Goal: Task Accomplishment & Management: Manage account settings

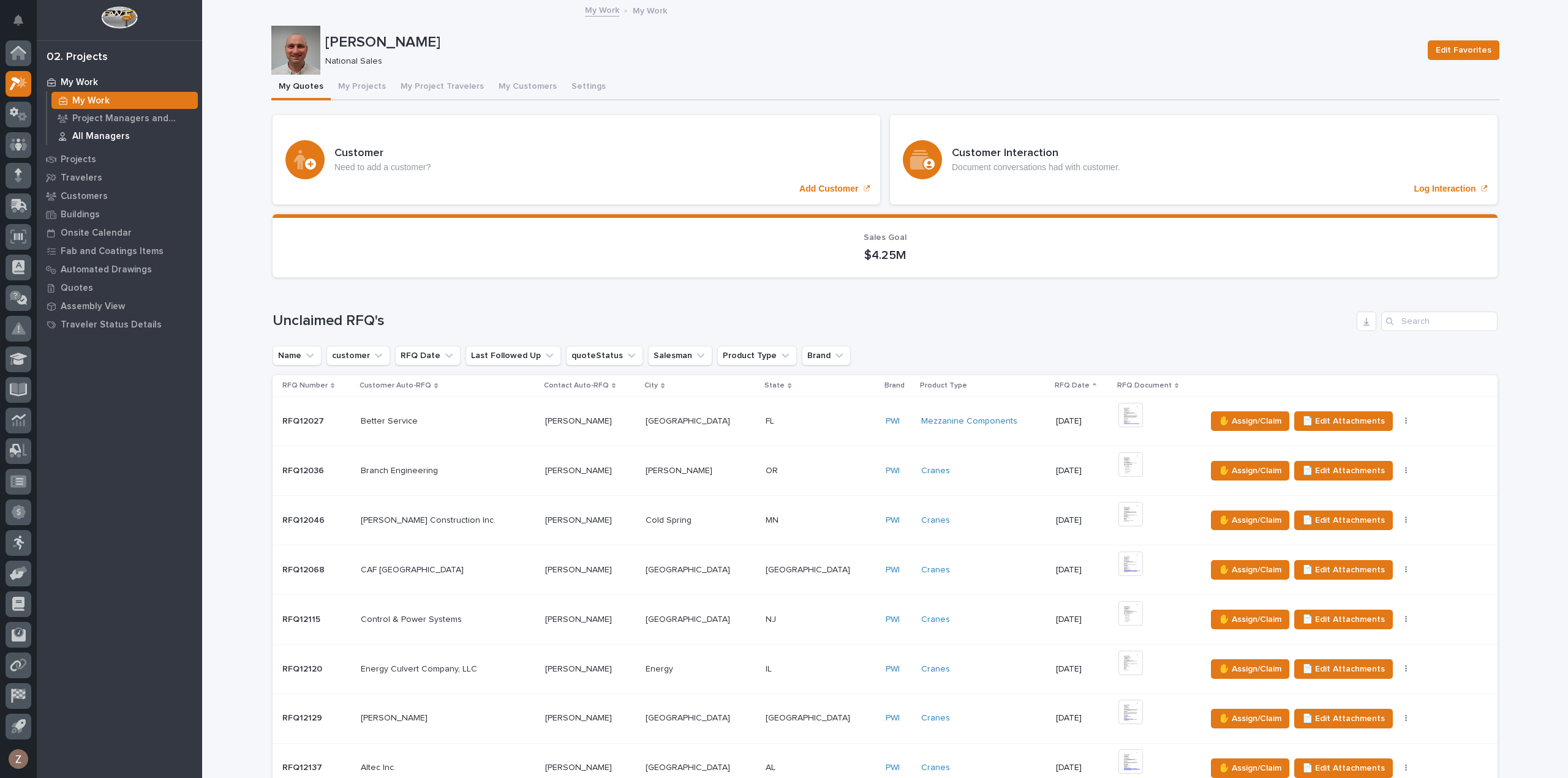
click at [97, 135] on p "All Managers" at bounding box center [101, 136] width 58 height 11
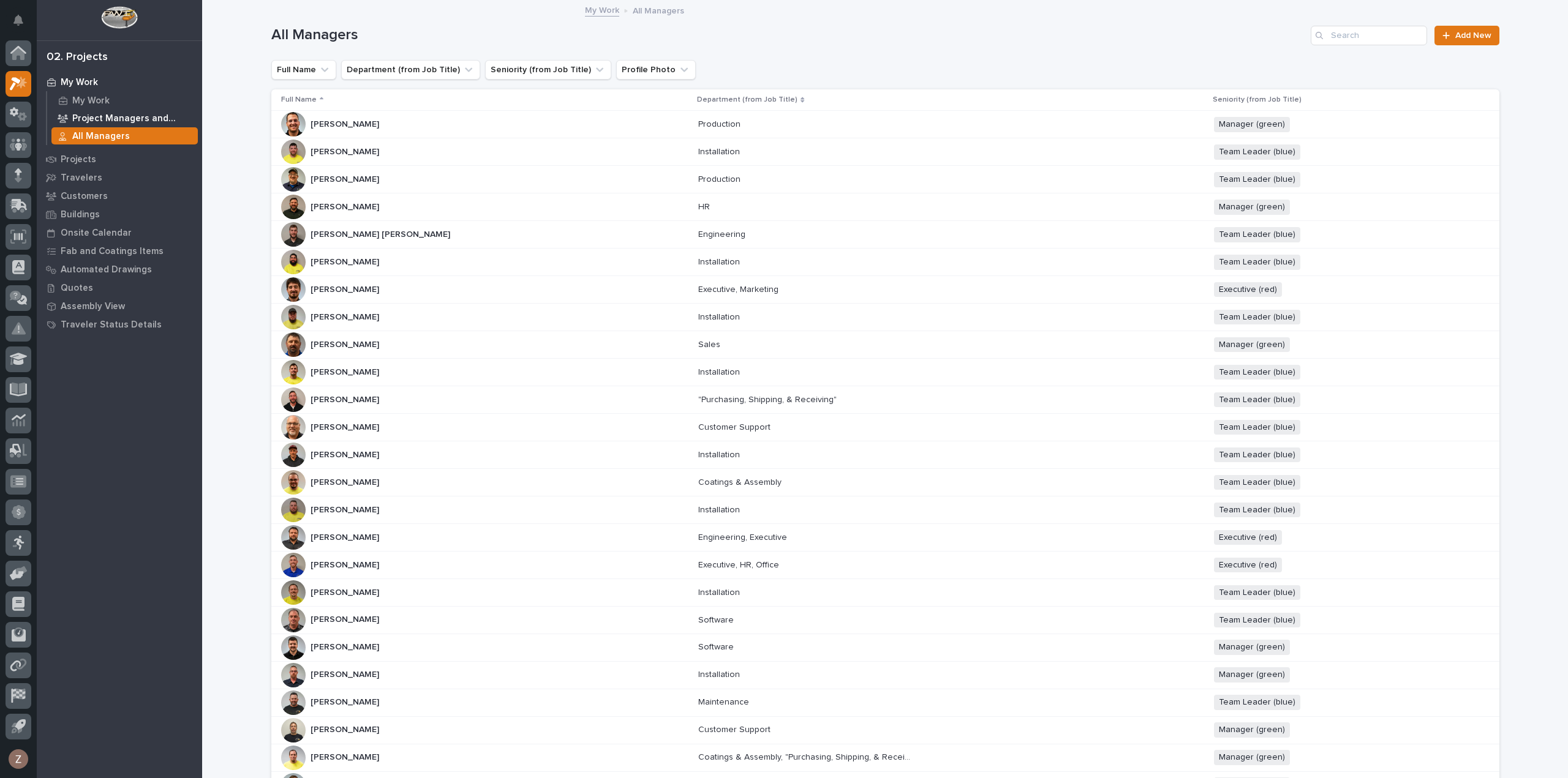
click at [112, 123] on p "Project Managers and Engineers" at bounding box center [133, 118] width 121 height 11
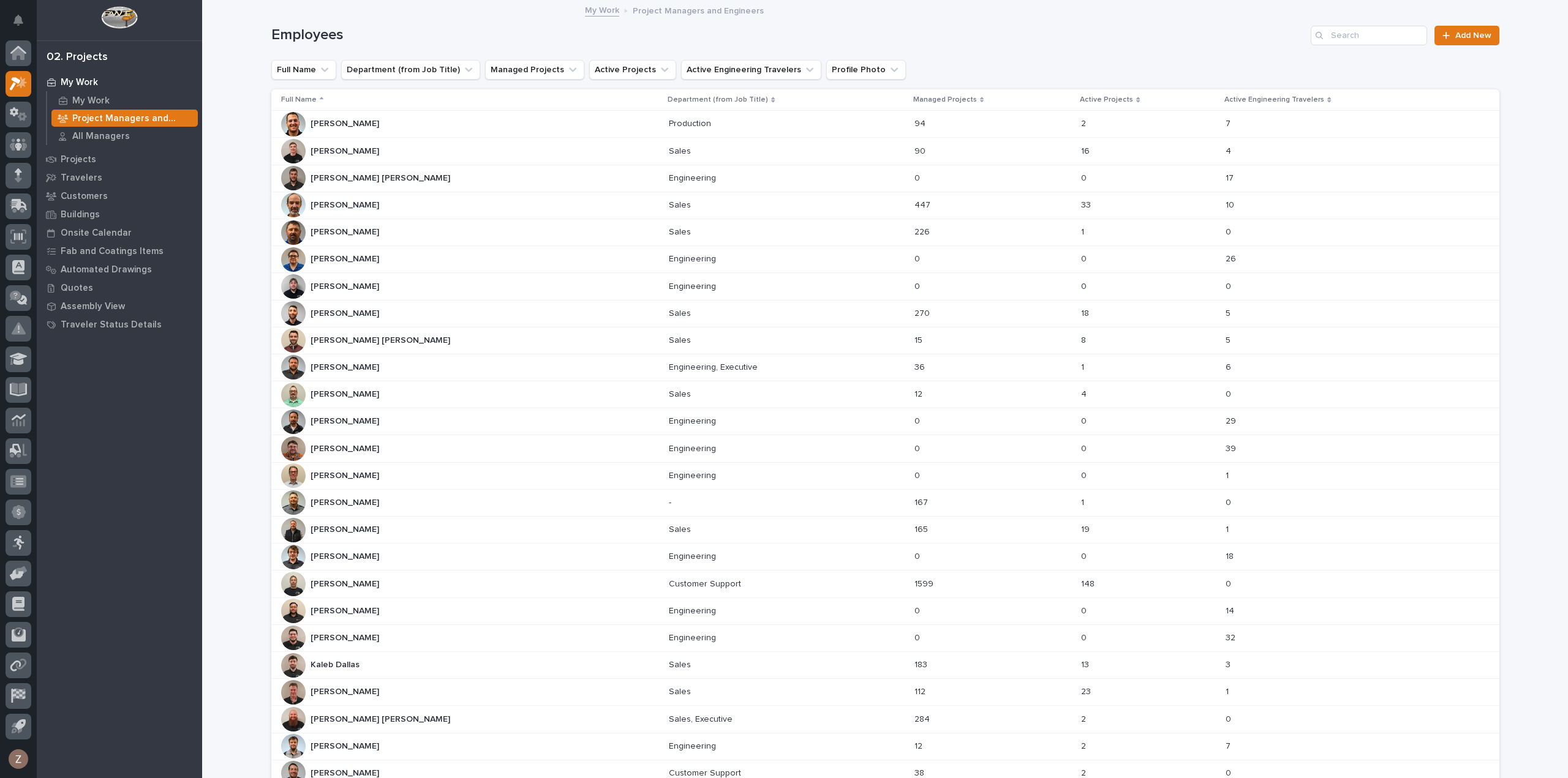
click at [382, 527] on div "[PERSON_NAME] [PERSON_NAME]" at bounding box center [470, 530] width 379 height 24
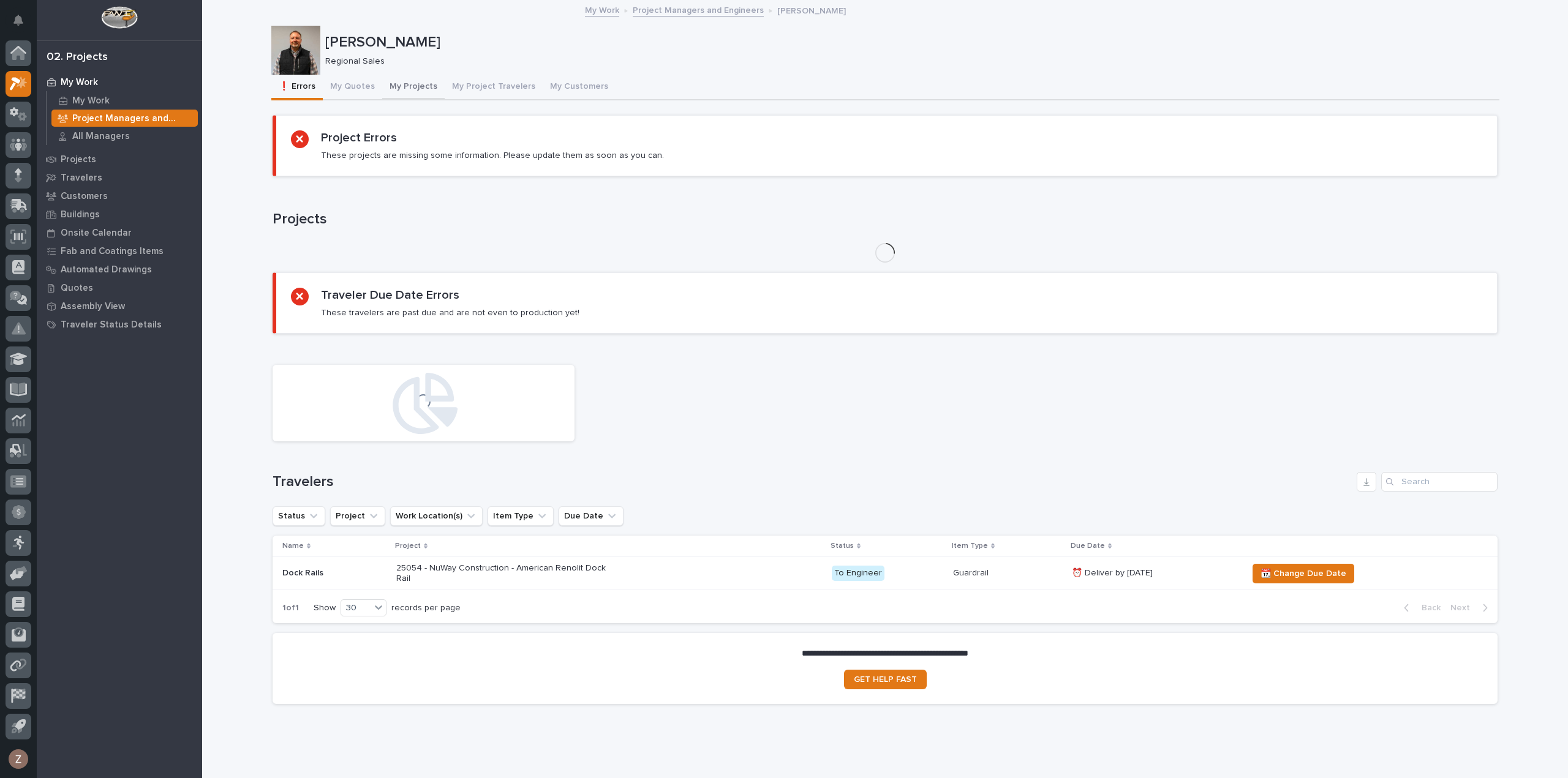
click at [405, 86] on button "My Projects" at bounding box center [413, 87] width 62 height 26
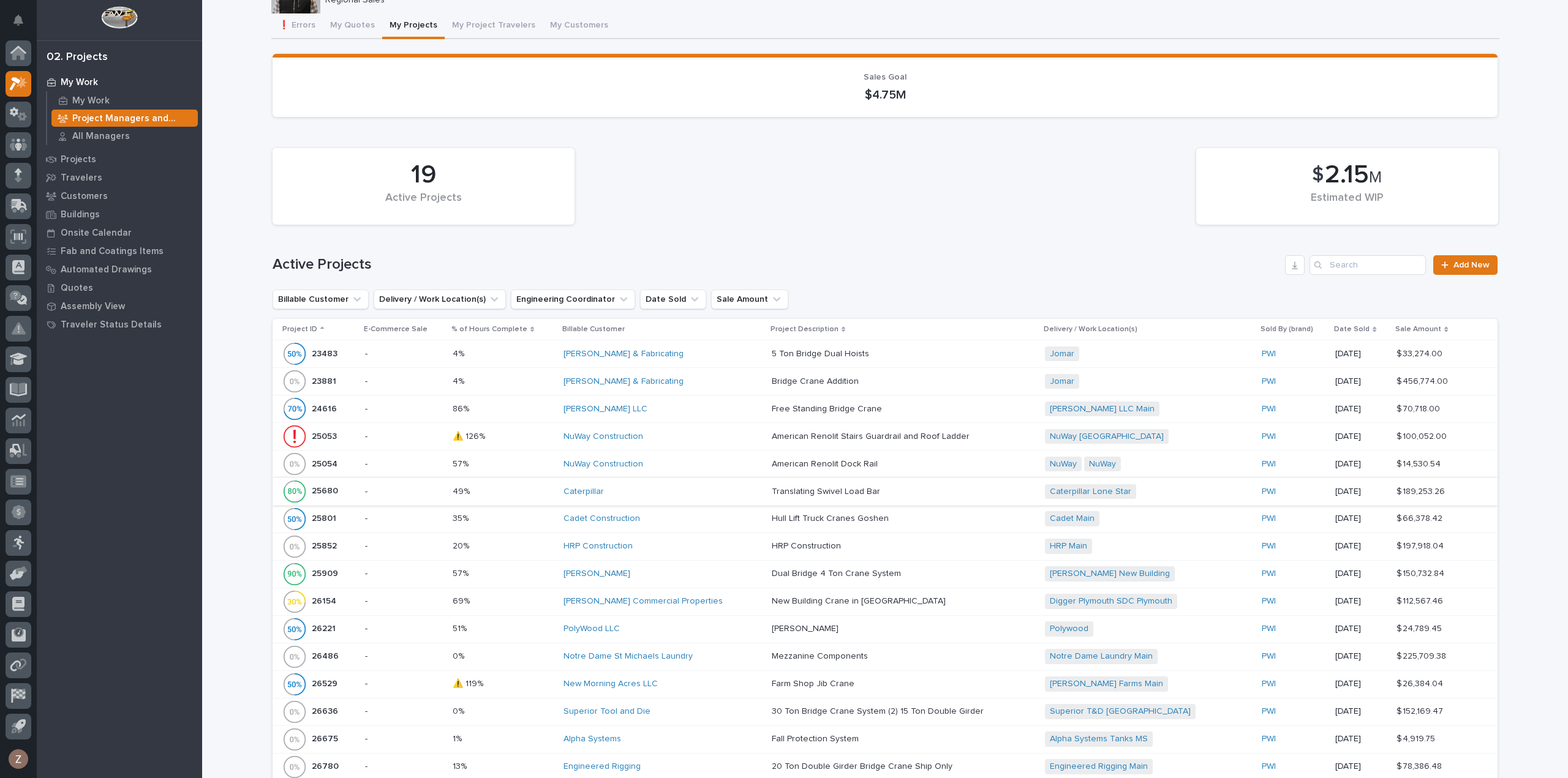
scroll to position [184, 0]
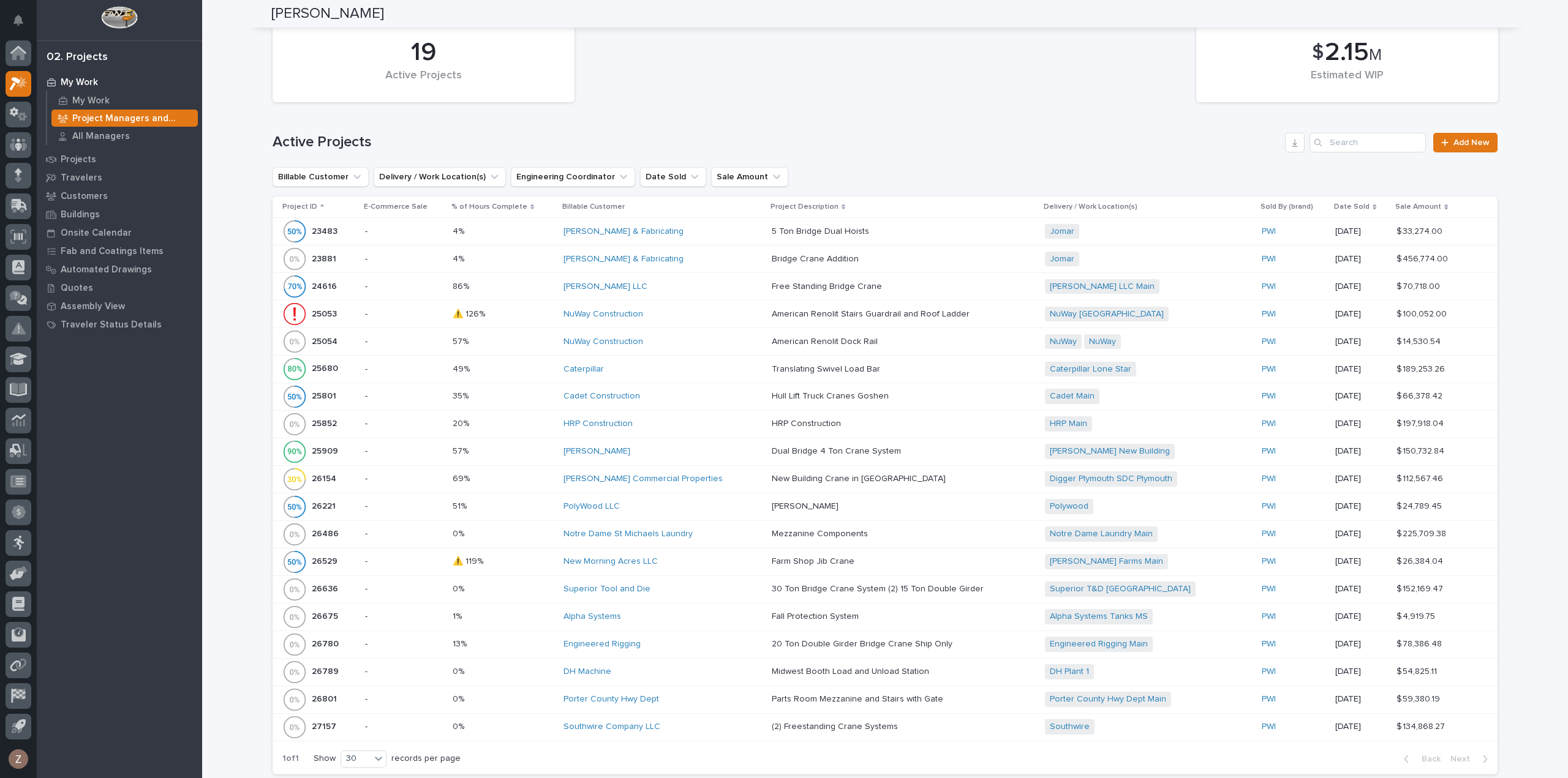
click at [715, 530] on div "Notre Dame St Michaels Laundry" at bounding box center [662, 534] width 198 height 10
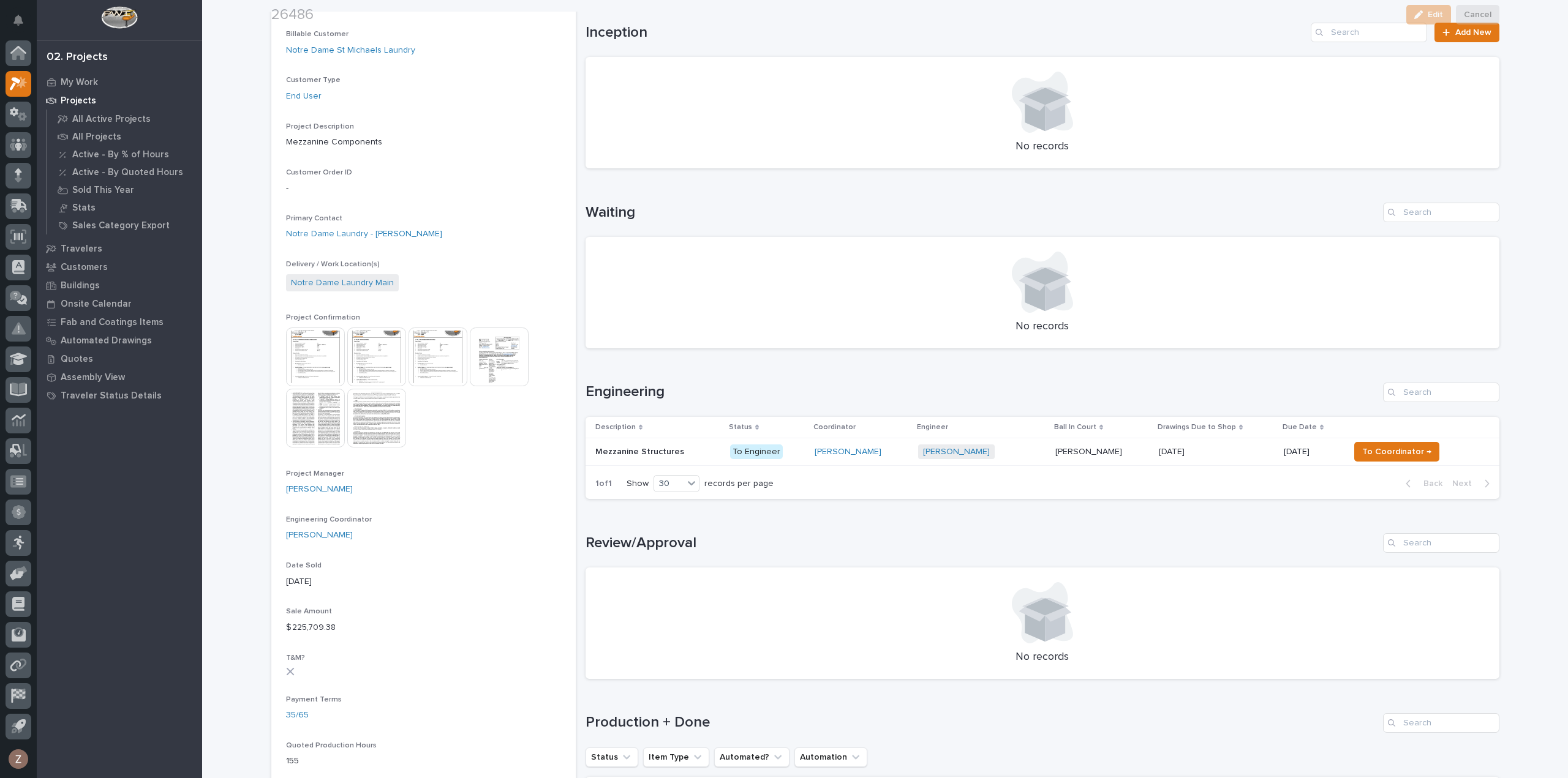
scroll to position [245, 0]
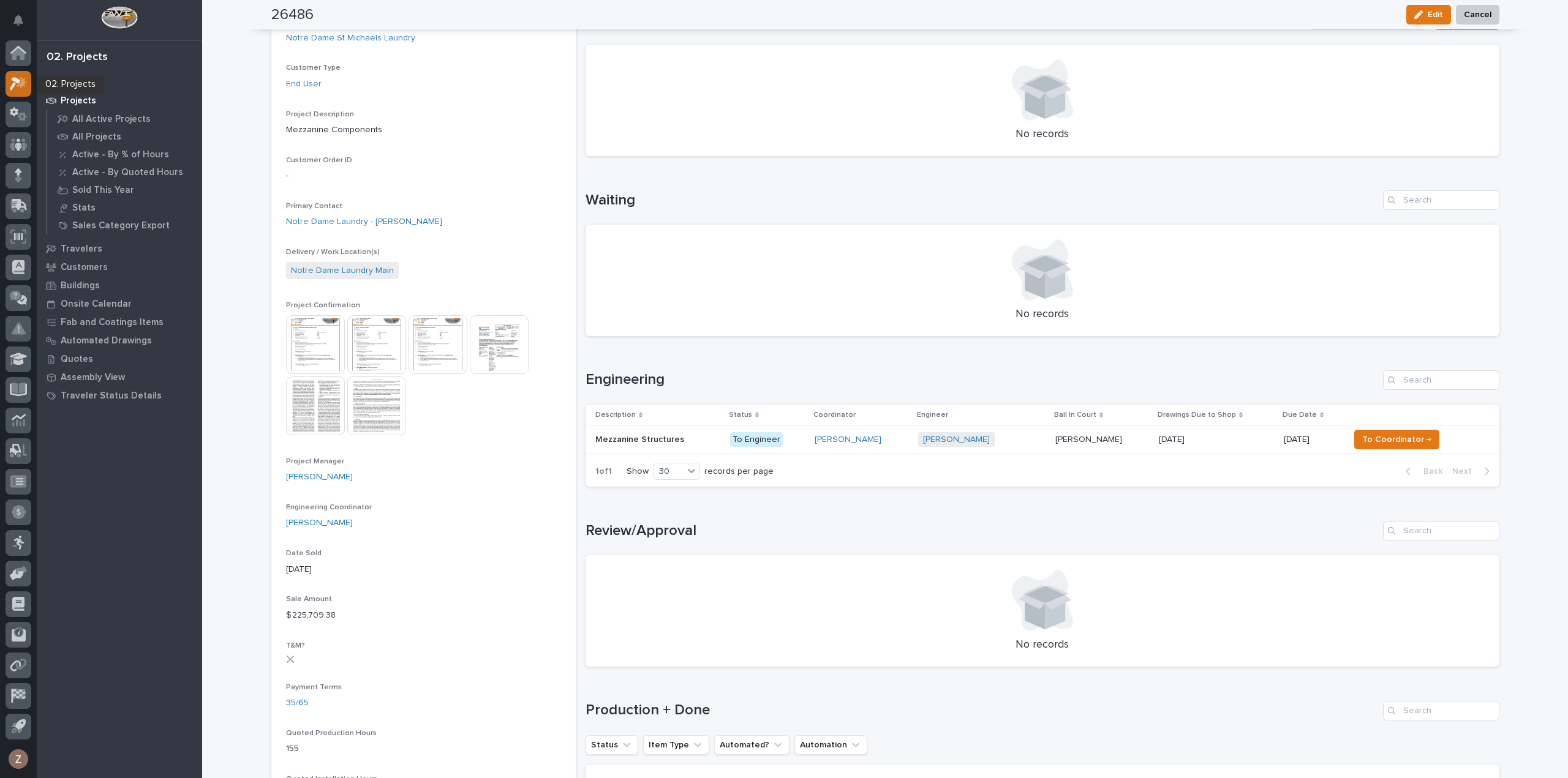
click at [22, 83] on icon at bounding box center [22, 81] width 10 height 13
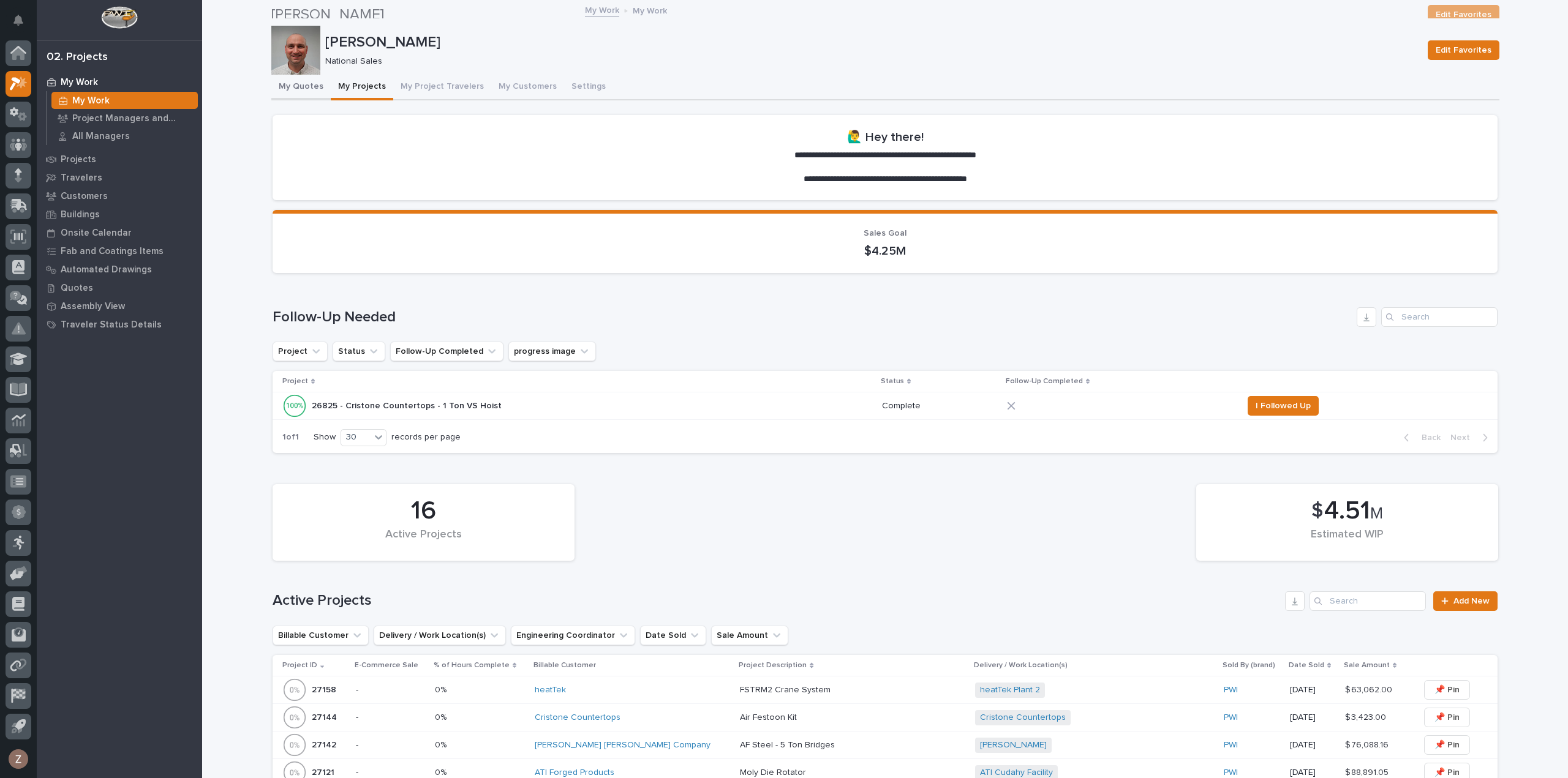
click at [288, 86] on button "My Quotes" at bounding box center [301, 87] width 60 height 26
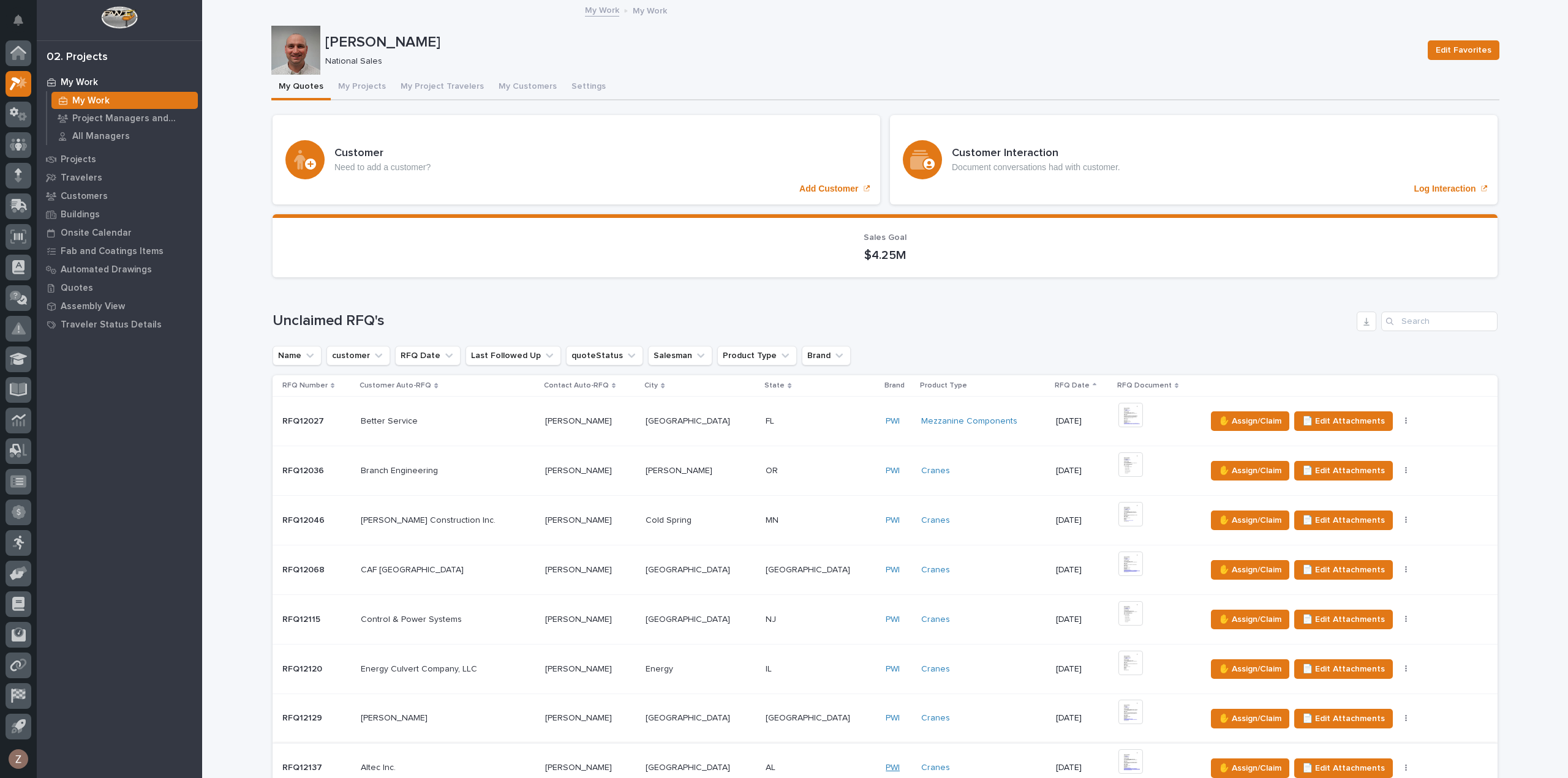
scroll to position [551, 0]
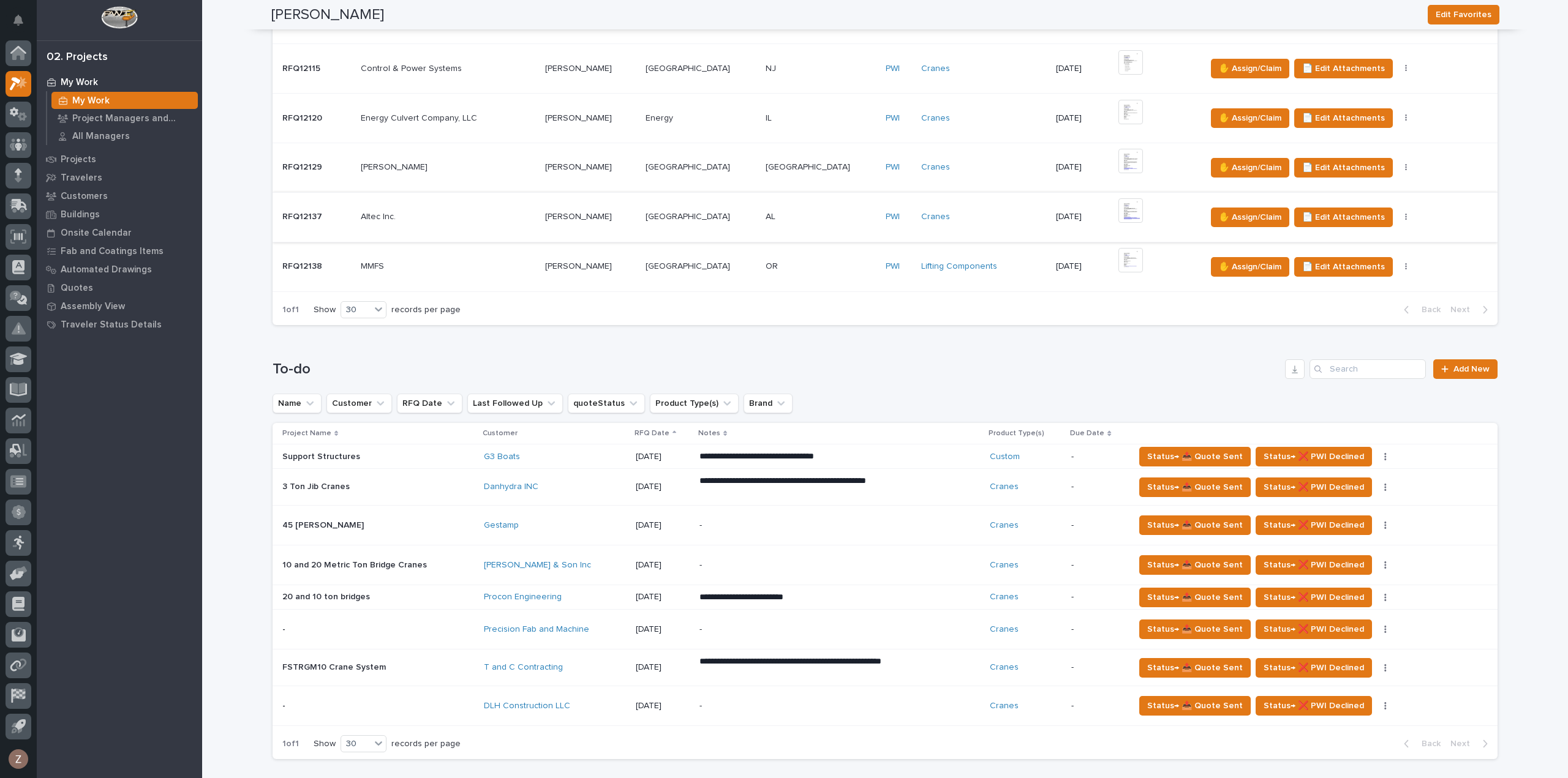
click at [1118, 211] on img at bounding box center [1130, 210] width 24 height 24
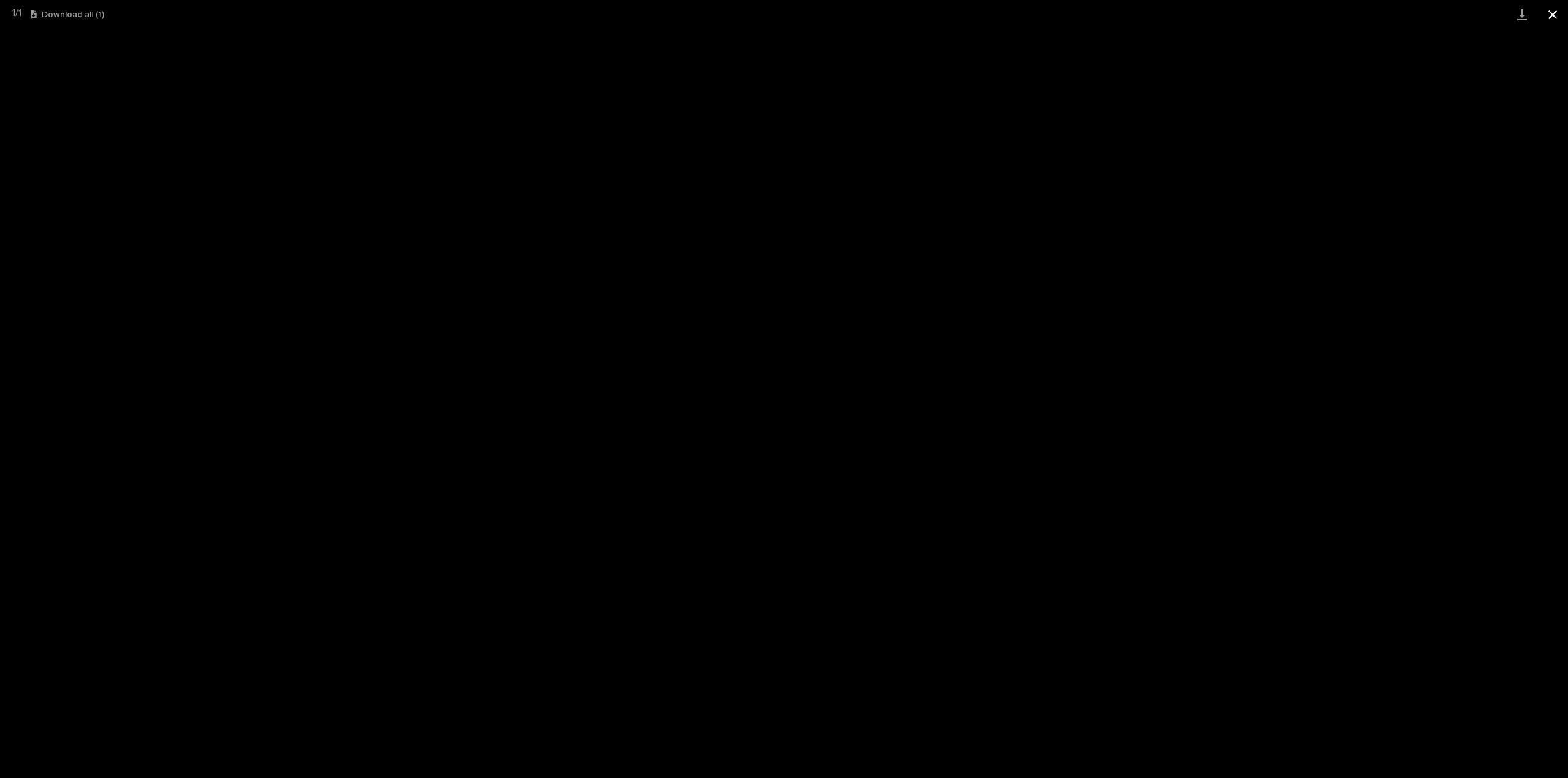
click at [1545, 13] on button "Close gallery" at bounding box center [1553, 14] width 30 height 29
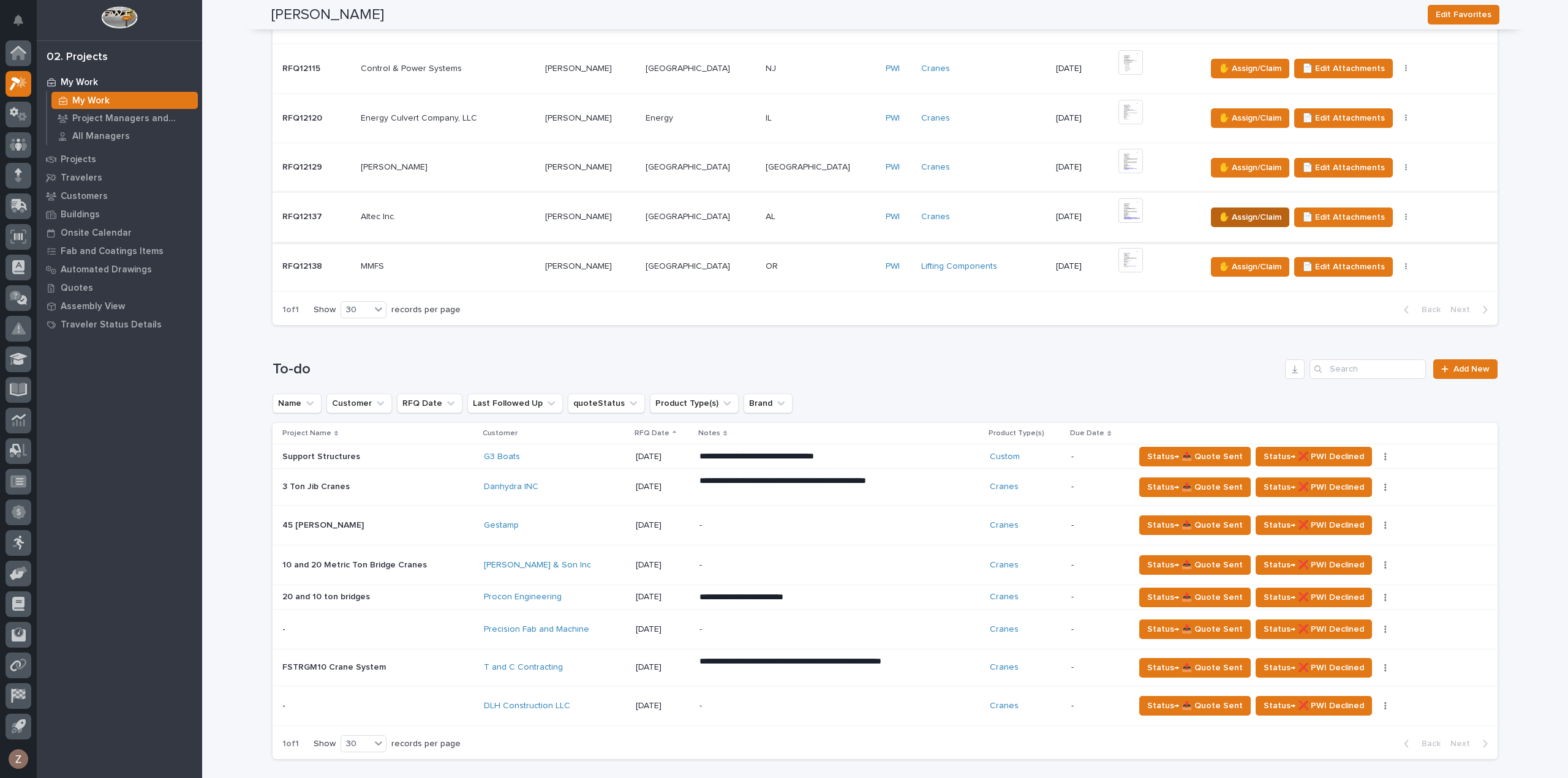
click at [1224, 214] on span "✋ Assign/Claim" at bounding box center [1250, 217] width 62 height 15
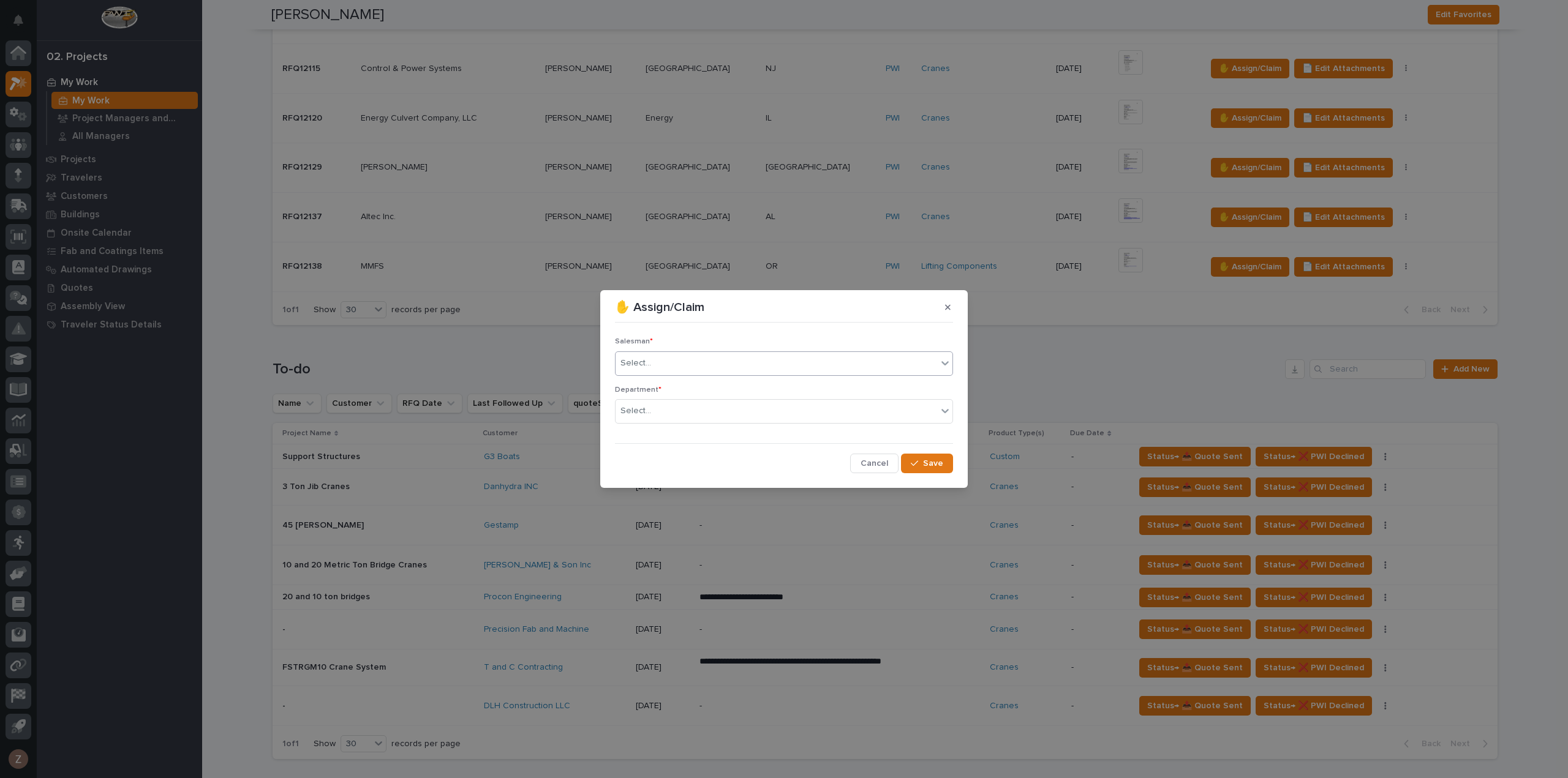
click at [842, 361] on div "Select..." at bounding box center [776, 363] width 321 height 20
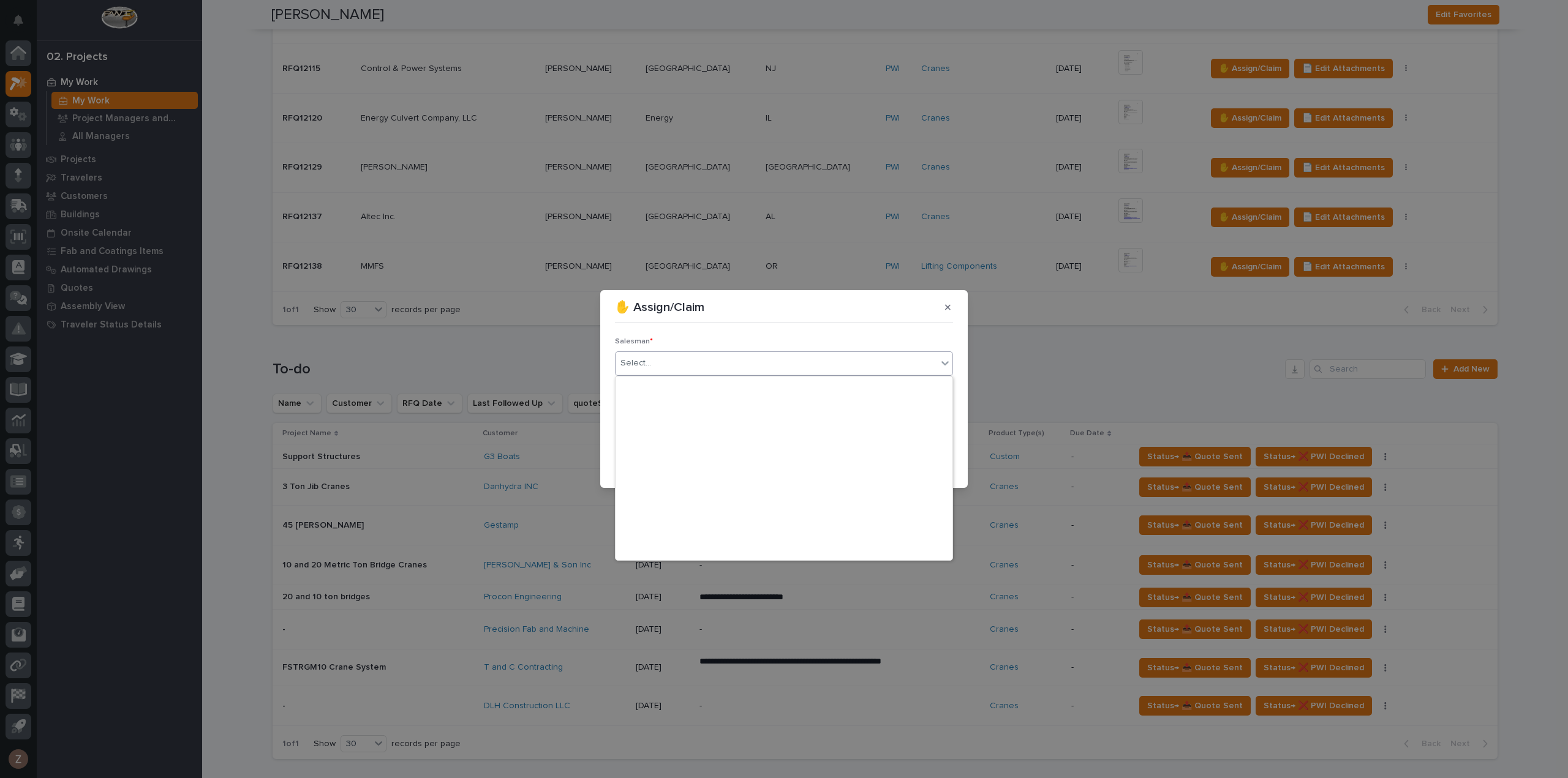
scroll to position [266, 0]
click at [729, 525] on div "[PERSON_NAME]" at bounding box center [783, 529] width 337 height 22
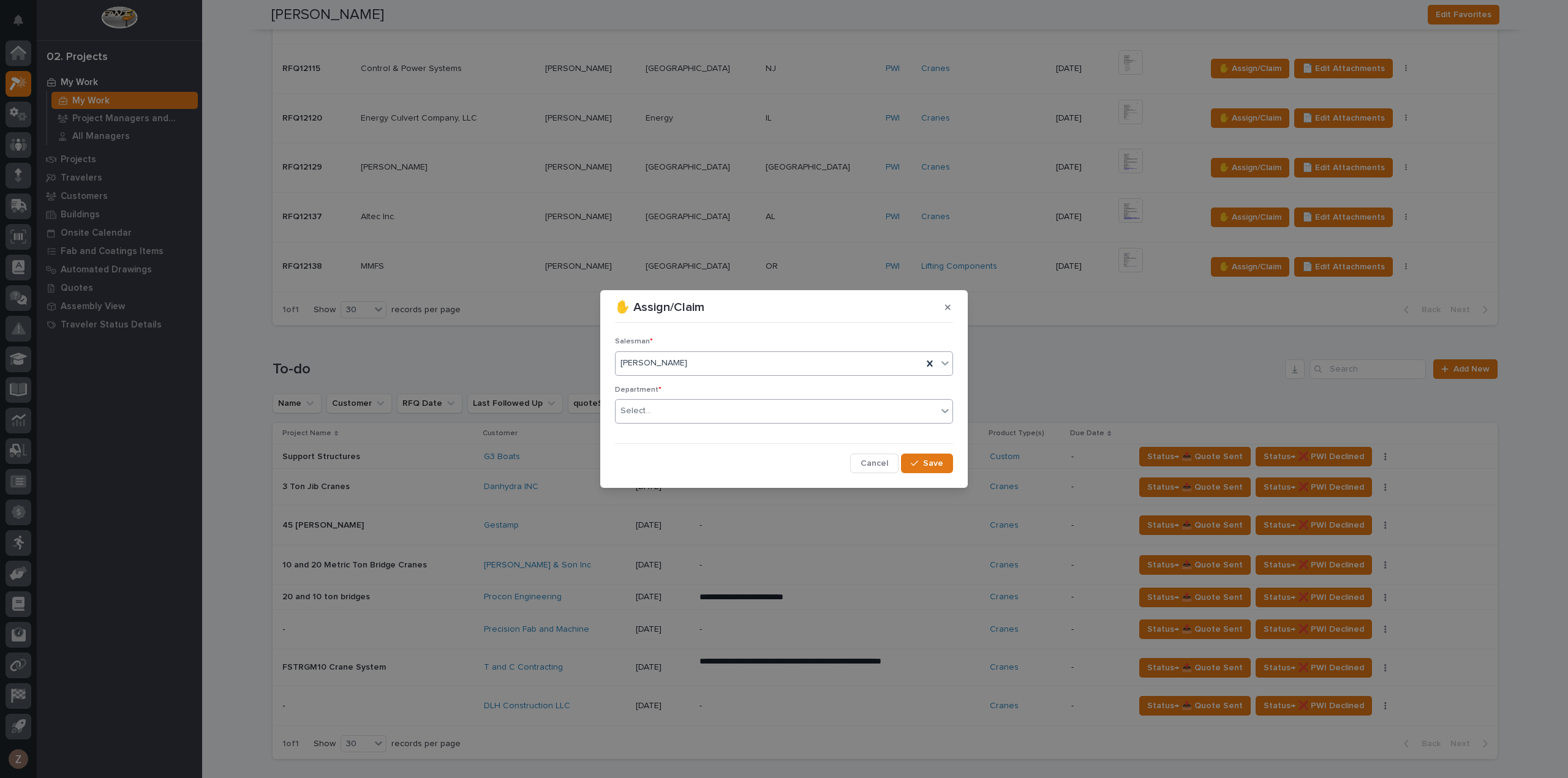
click at [735, 405] on div "Select..." at bounding box center [776, 411] width 321 height 20
click at [720, 438] on div "National Sales" at bounding box center [783, 435] width 337 height 22
click at [928, 457] on button "Save" at bounding box center [927, 463] width 52 height 19
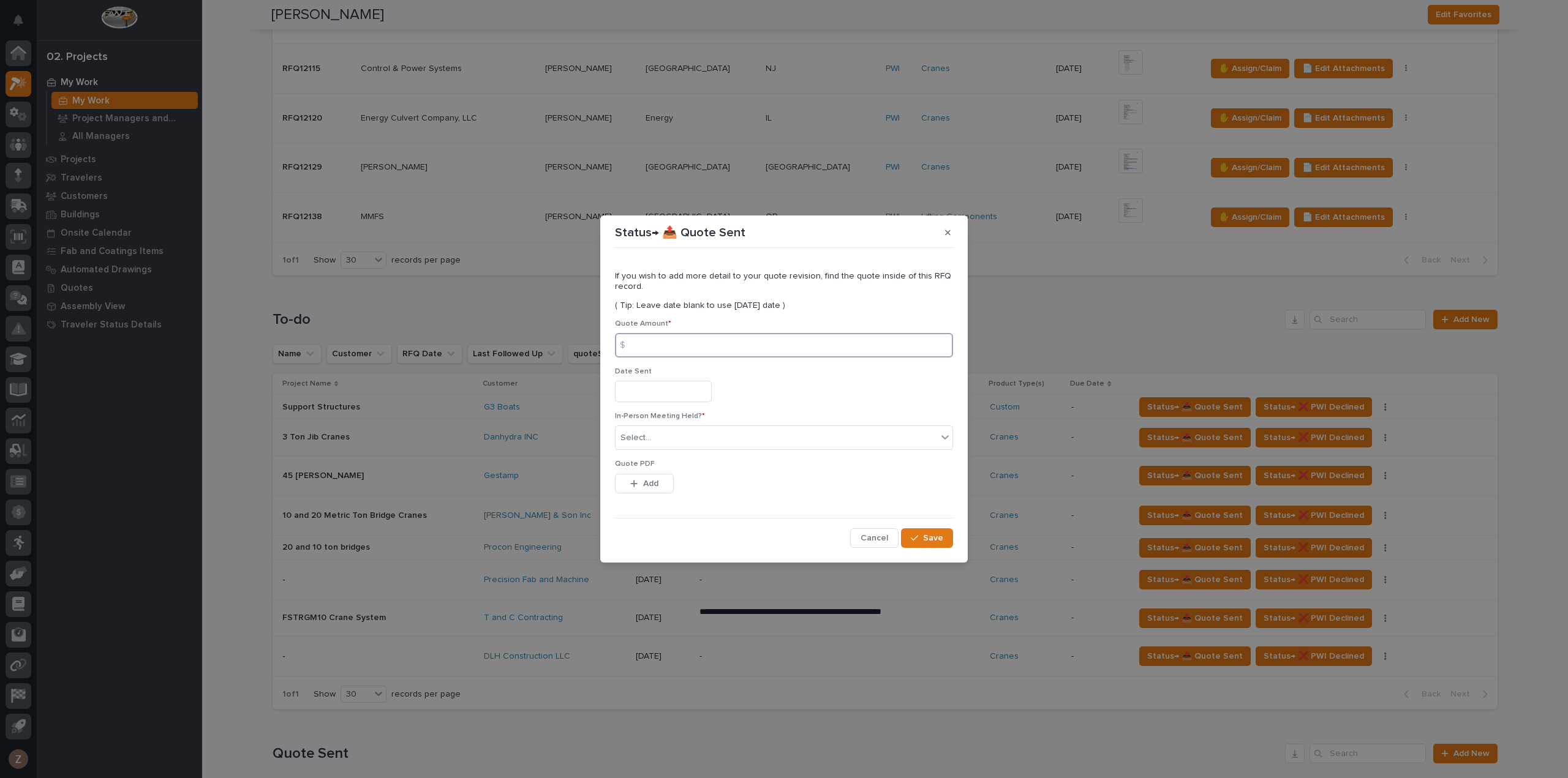
click at [740, 347] on input at bounding box center [784, 345] width 338 height 24
type input "48022"
click at [699, 383] on input "text" at bounding box center [663, 392] width 97 height 22
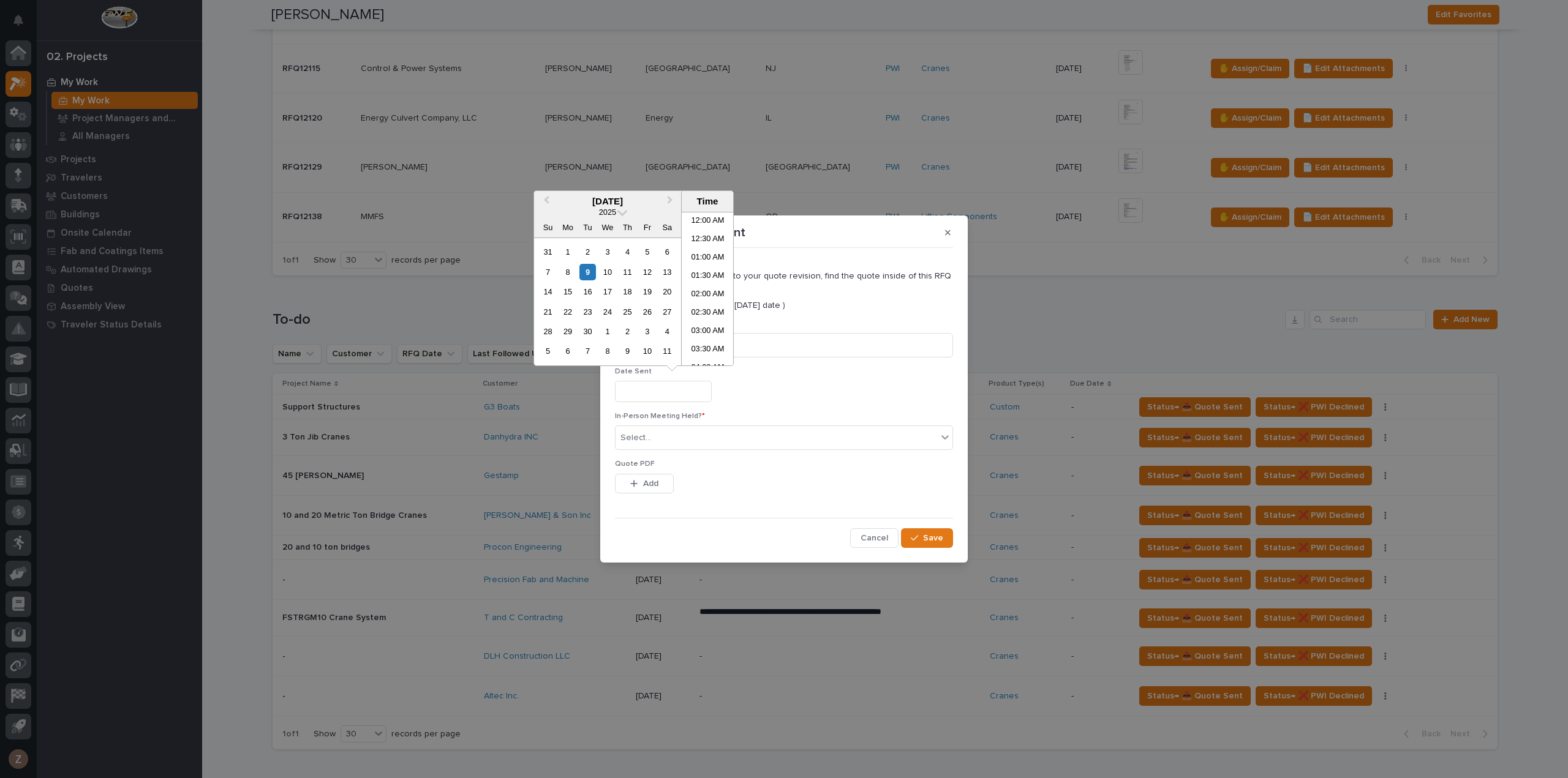
scroll to position [355, 0]
click at [699, 303] on li "12:00 PM" at bounding box center [708, 307] width 52 height 18
type input "**********"
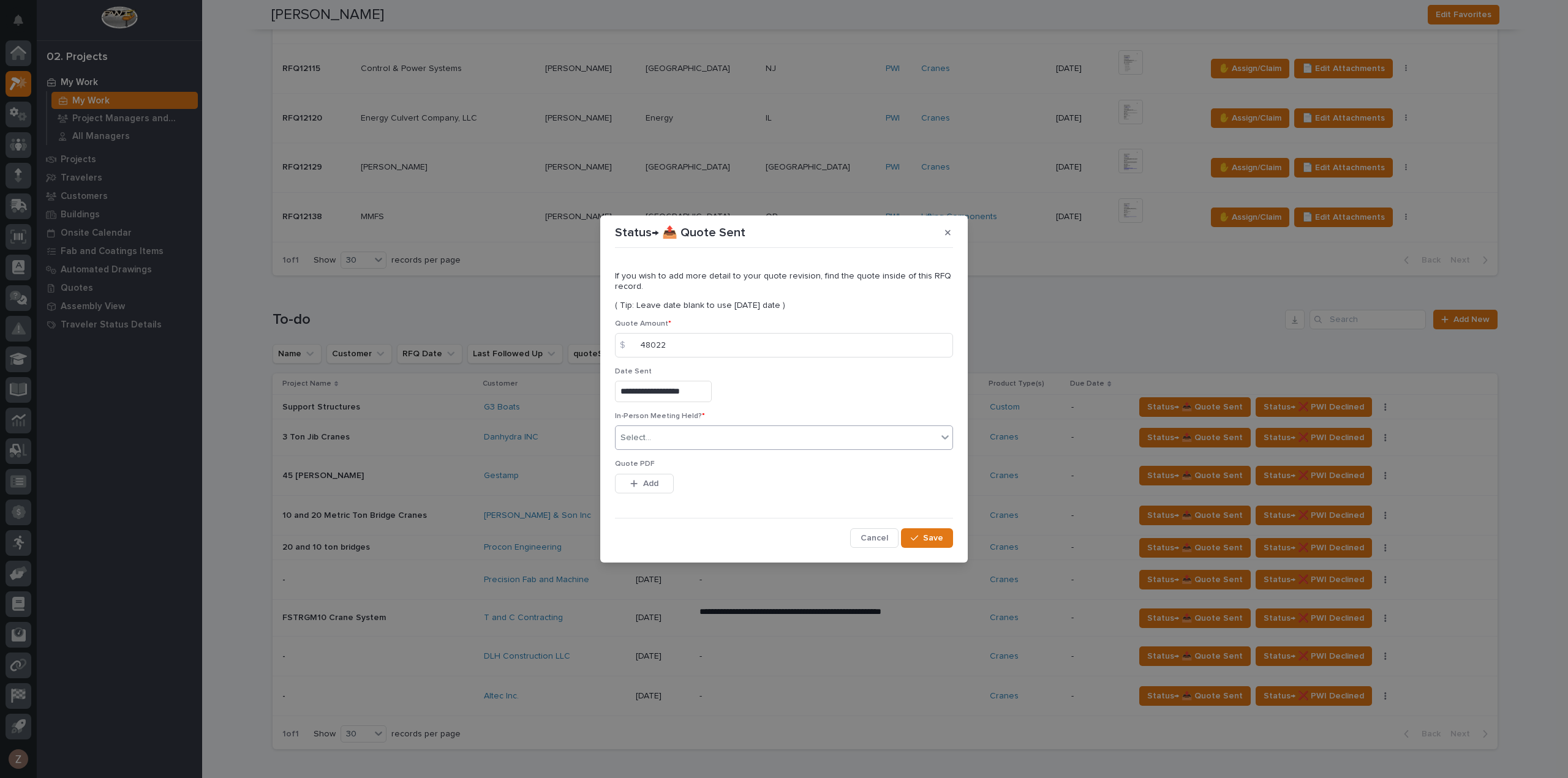
click at [677, 436] on div "Select..." at bounding box center [776, 438] width 321 height 20
click at [663, 481] on div "No" at bounding box center [783, 483] width 337 height 22
click at [932, 533] on span "Save" at bounding box center [933, 538] width 20 height 11
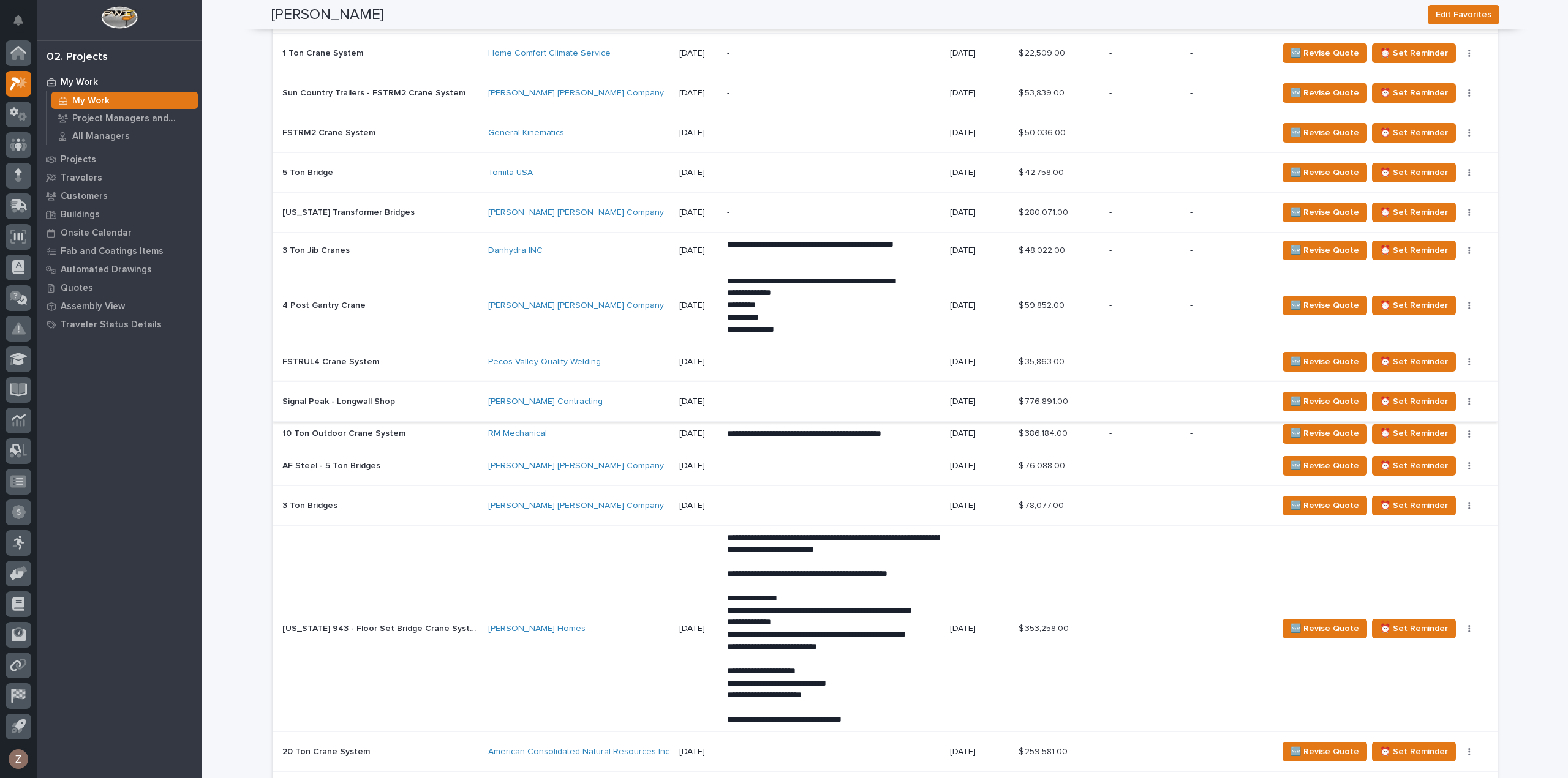
scroll to position [1715, 0]
